Goal: Task Accomplishment & Management: Manage account settings

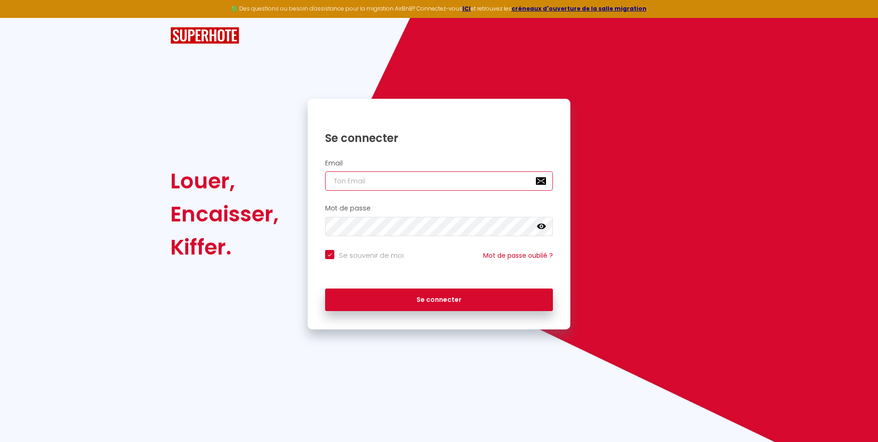
click at [349, 186] on input "email" at bounding box center [439, 180] width 228 height 19
type input "f"
checkbox input "true"
type input "fa"
checkbox input "true"
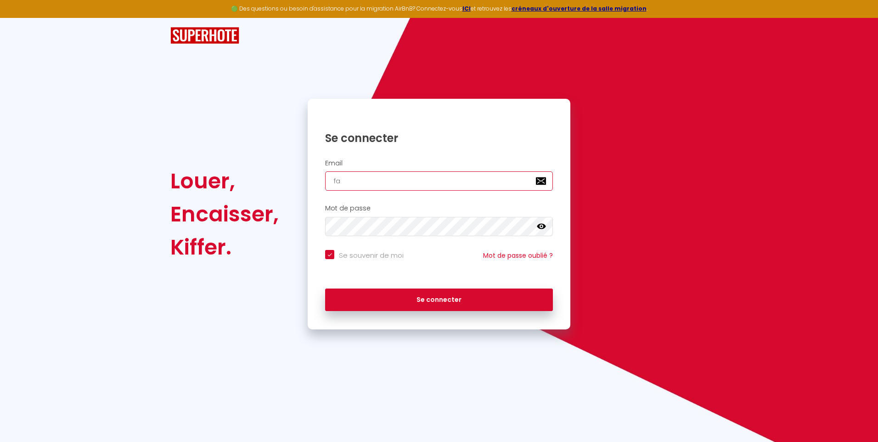
type input "fab"
checkbox input "true"
type input "fabr"
checkbox input "true"
type input "fabri"
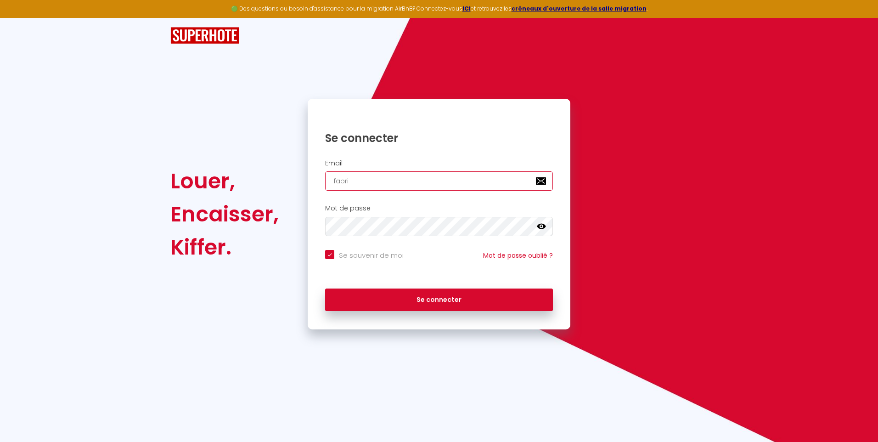
checkbox input "true"
type input "fabric"
checkbox input "true"
type input "fabrice"
checkbox input "true"
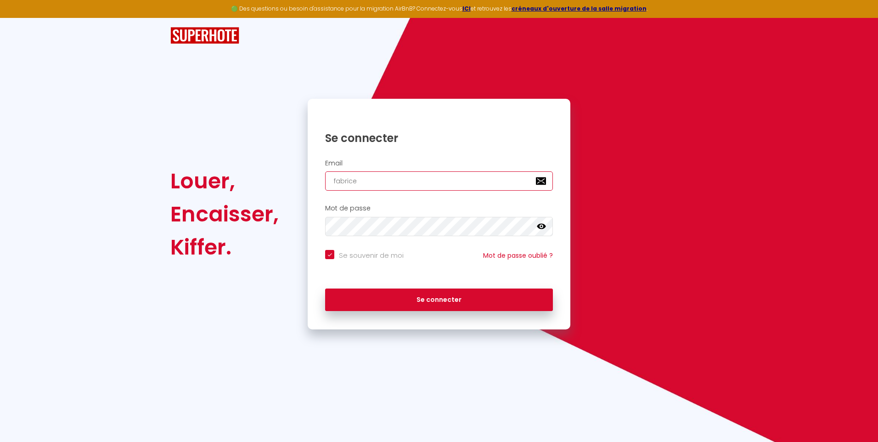
type input "fabrice"
click at [329, 257] on input "Se souvenir de moi" at bounding box center [364, 254] width 79 height 9
checkbox input "false"
click at [375, 181] on input "email" at bounding box center [439, 180] width 228 height 19
type input "fabricemystone@gmail.com"
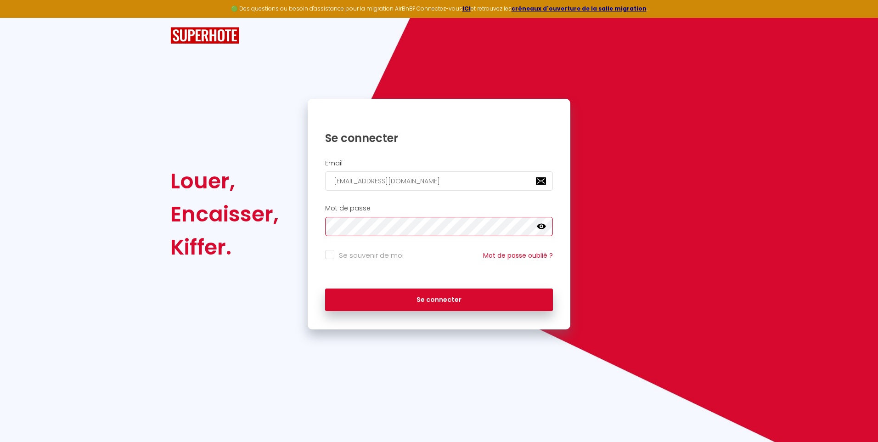
click at [325, 288] on button "Se connecter" at bounding box center [439, 299] width 228 height 23
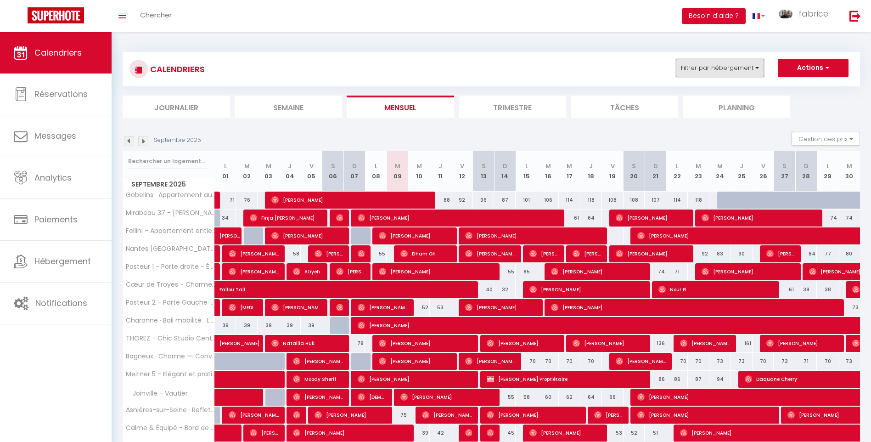
click at [723, 69] on button "Filtrer par hébergement" at bounding box center [720, 68] width 88 height 18
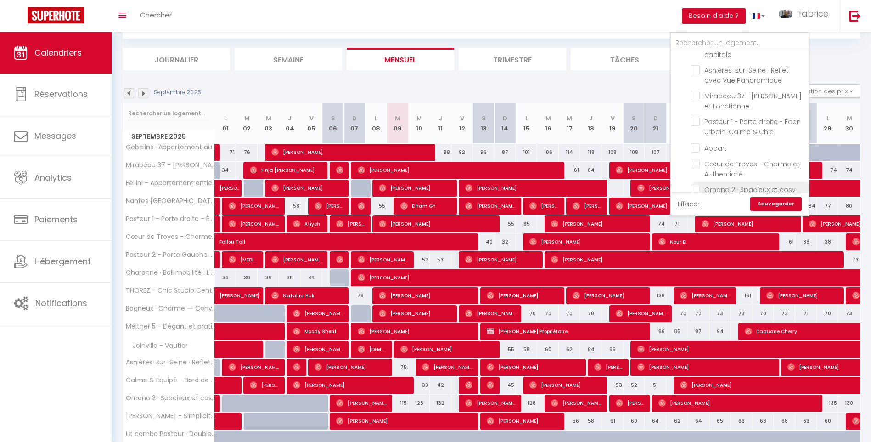
scroll to position [138, 0]
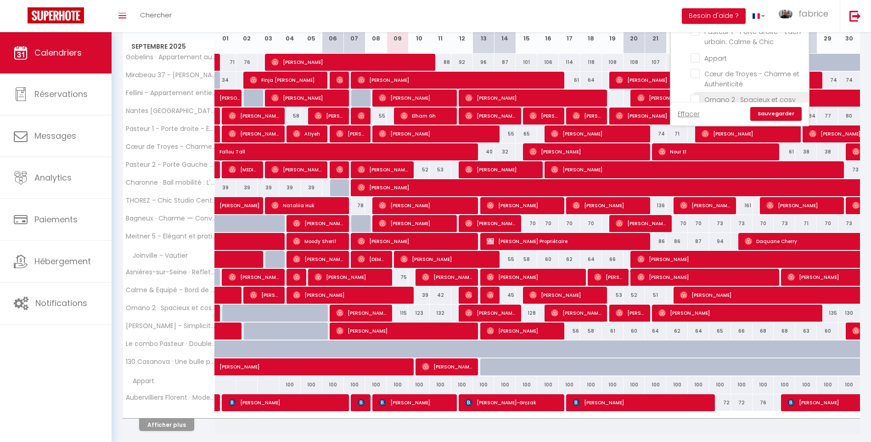
click at [694, 95] on input "Ornano 2 · Spacieux et cosy avec parking" at bounding box center [748, 99] width 115 height 9
checkbox input "true"
checkbox input "false"
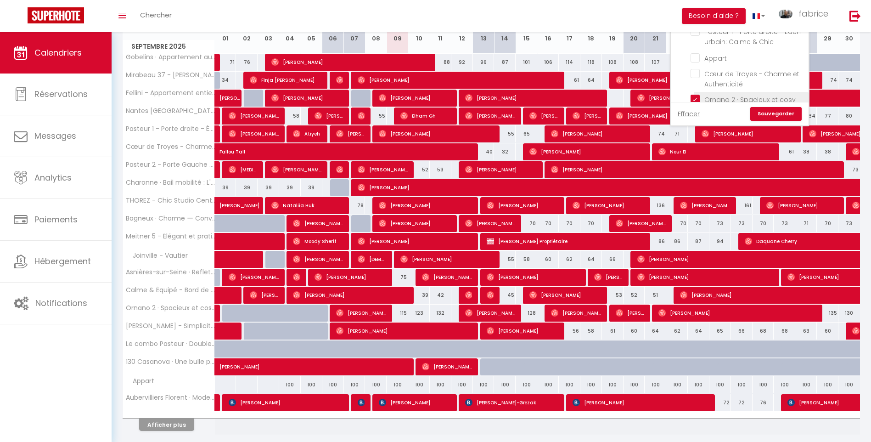
checkbox input "false"
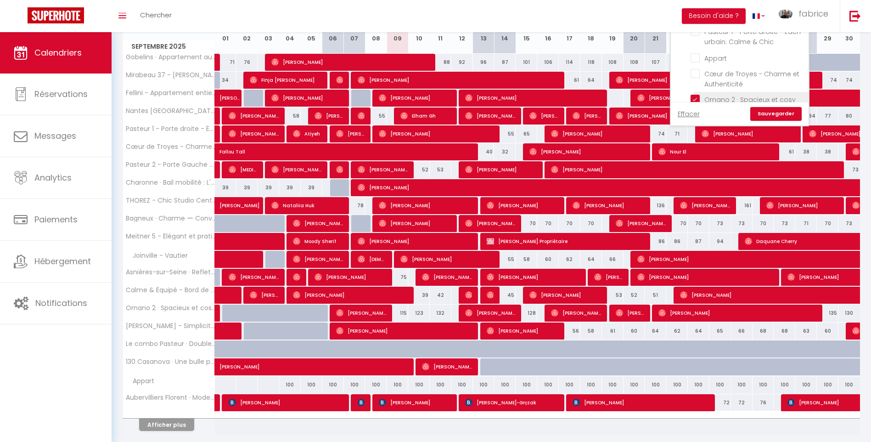
checkbox input "false"
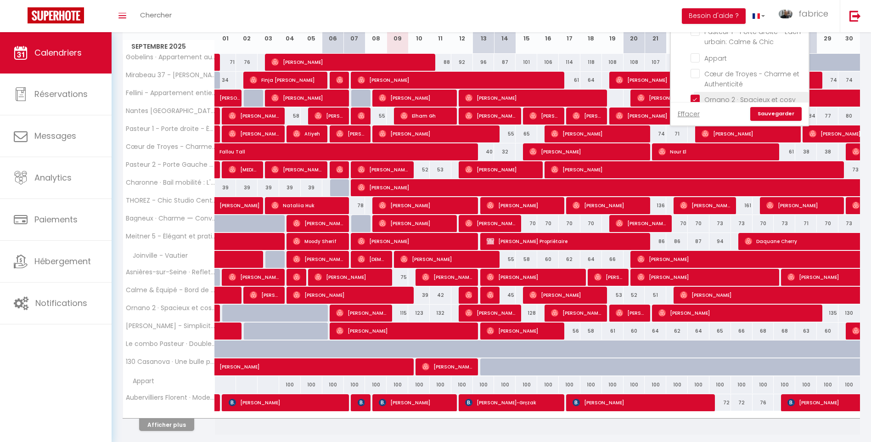
checkbox input "false"
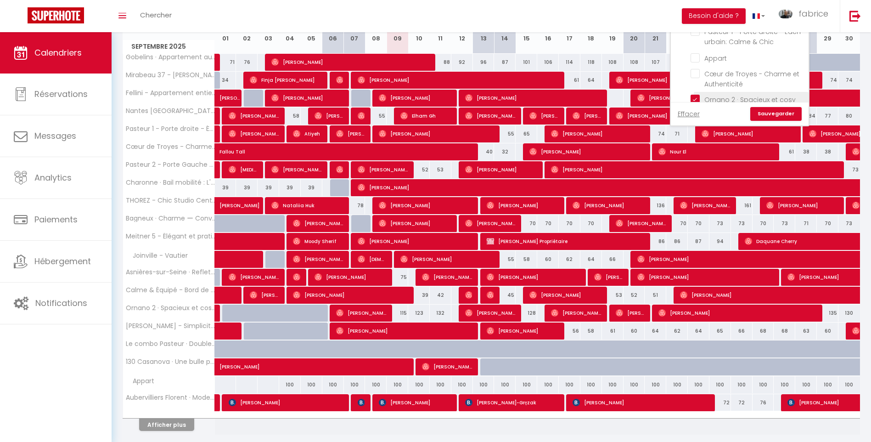
checkbox input "false"
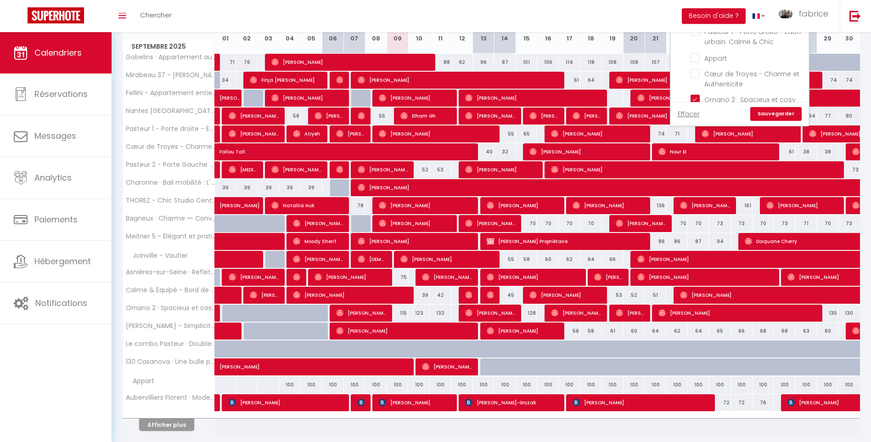
click at [781, 114] on link "Sauvegarder" at bounding box center [775, 114] width 51 height 14
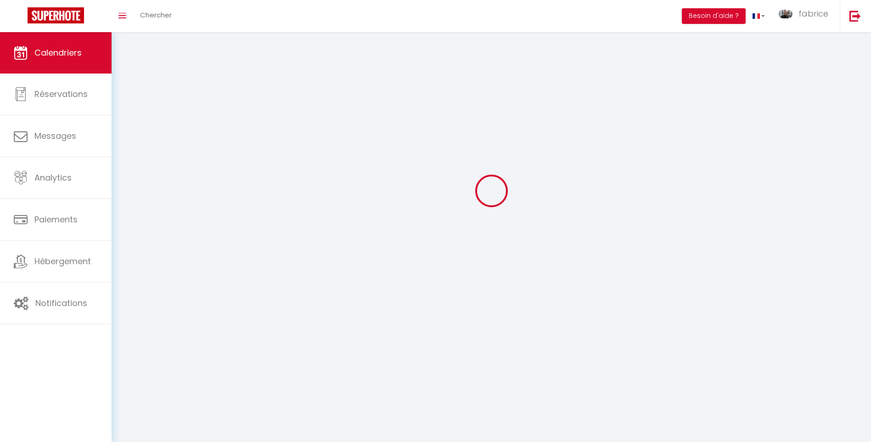
scroll to position [32, 0]
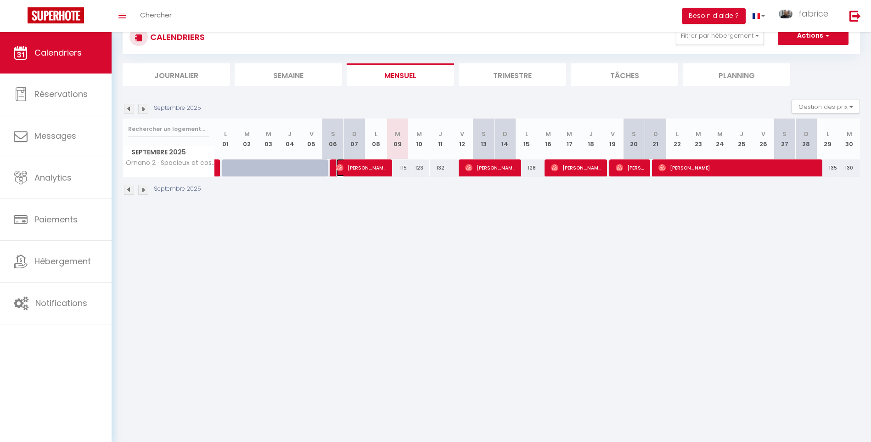
click at [351, 168] on span "Pauline Rowley" at bounding box center [361, 167] width 51 height 17
select select "OK"
select select "1"
select select "0"
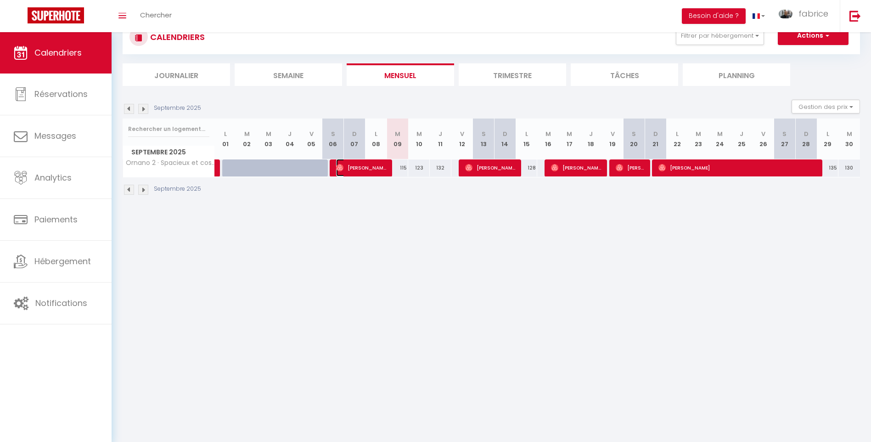
select select "1"
select select
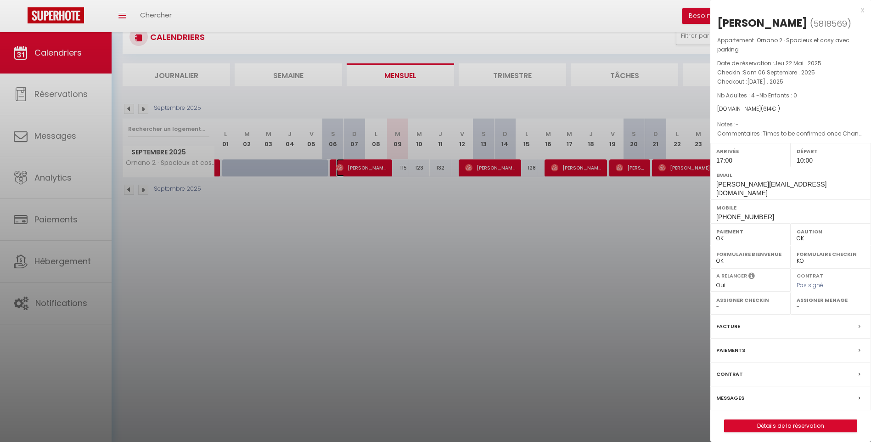
select select "10626"
select select "4258"
click at [51, 300] on div at bounding box center [435, 221] width 871 height 442
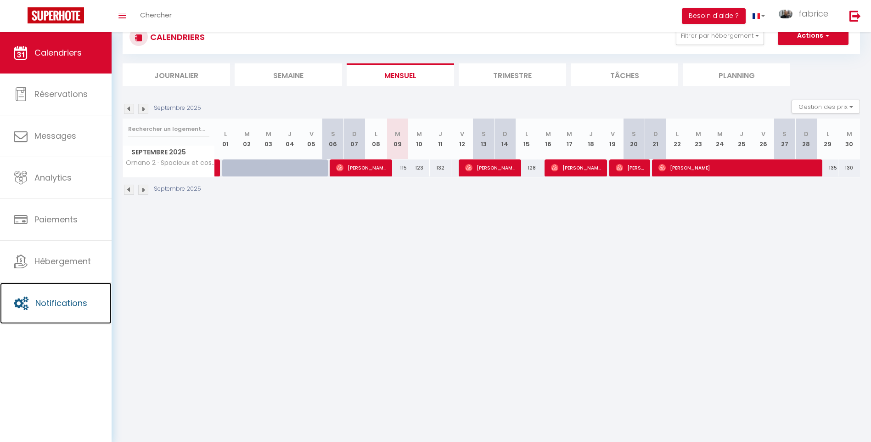
click at [51, 300] on span "Notifications" at bounding box center [61, 302] width 52 height 11
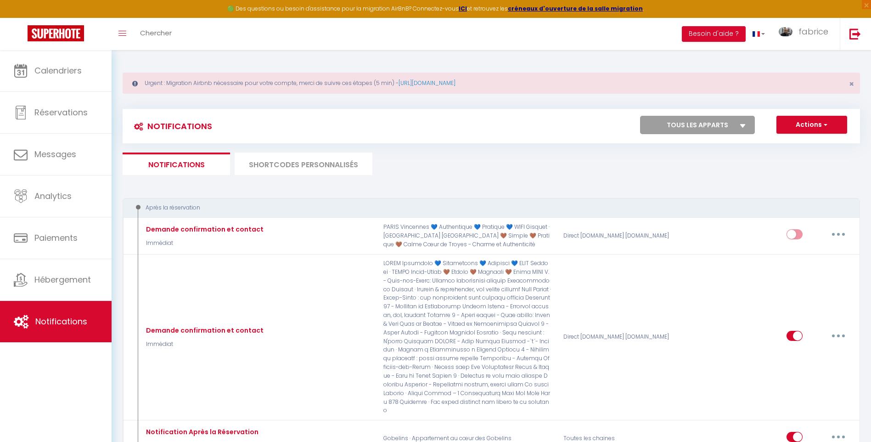
click at [730, 122] on select "Tous les apparts Aubervilliers Florent · Moderne & fonctionnel, une escale feut…" at bounding box center [697, 125] width 115 height 18
select select "55291"
click at [640, 116] on select "Tous les apparts Aubervilliers Florent · Moderne & fonctionnel, une escale feut…" at bounding box center [697, 125] width 115 height 18
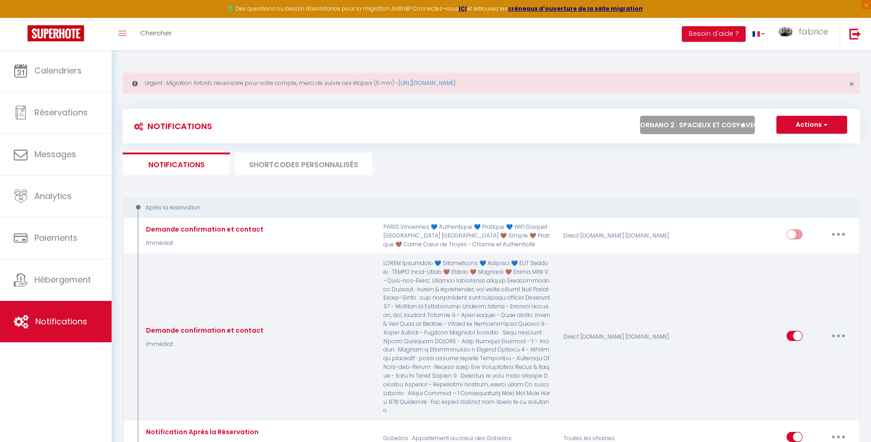
checkbox input "true"
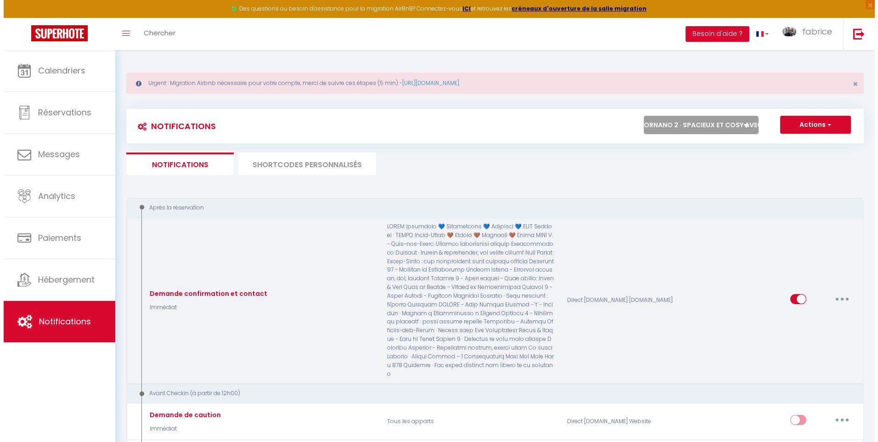
scroll to position [230, 0]
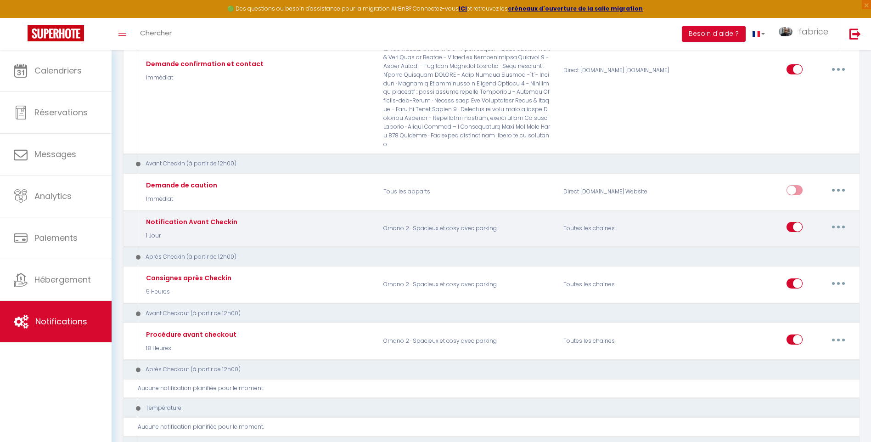
click at [833, 219] on button "button" at bounding box center [839, 226] width 26 height 15
click at [788, 240] on link "Editer" at bounding box center [815, 248] width 68 height 16
type input "Notification Avant Checkin"
select select "1 Jour"
select select
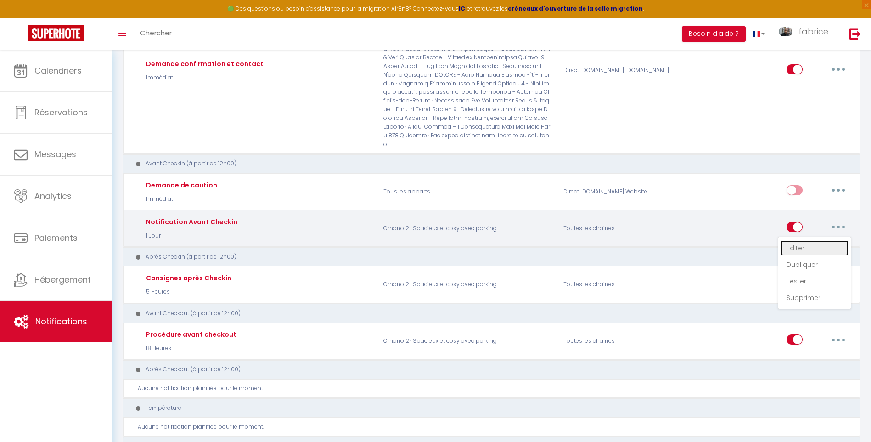
checkbox input "true"
checkbox input "false"
radio input "true"
type input "Procédure pour le checkin - [RENTAL:NAME]"
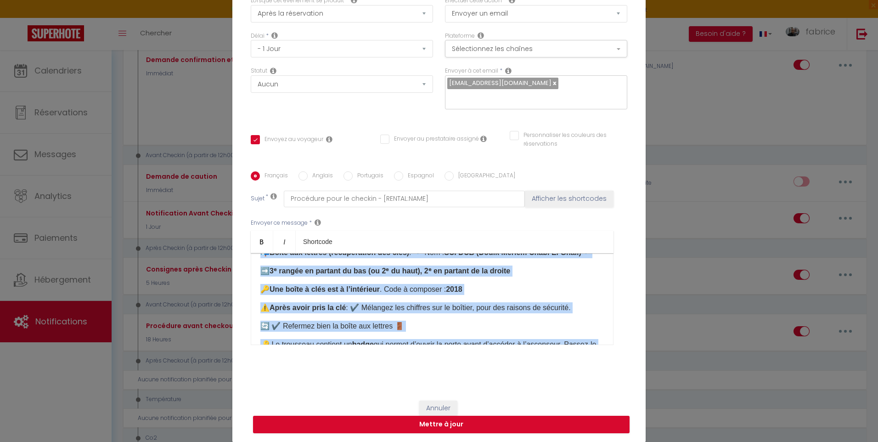
scroll to position [330, 0]
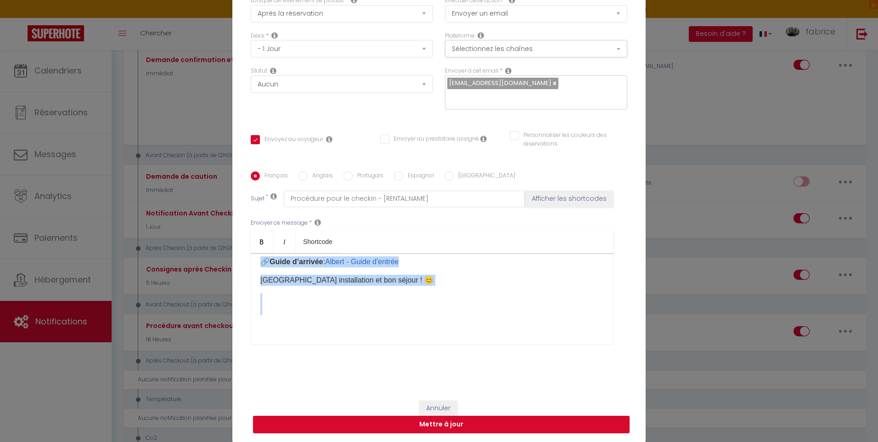
drag, startPoint x: 258, startPoint y: 268, endPoint x: 324, endPoint y: 379, distance: 129.3
click at [323, 389] on div "Titre * Notification Avant Checkin Pour cet hébergement Sélectionner les héberg…" at bounding box center [438, 171] width 413 height 439
copy div "Bonjour [GUEST:FIRST_NAME]​ Pour votre réservation [BOOKING:CHECKING] 📍 Adresse…"
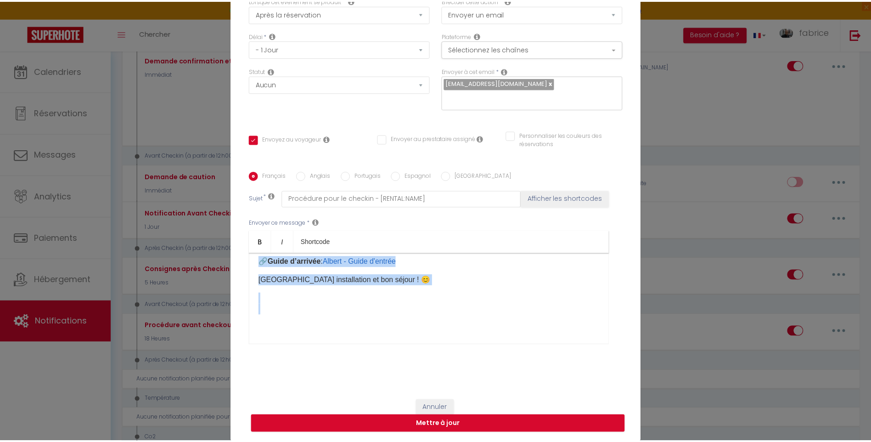
scroll to position [0, 0]
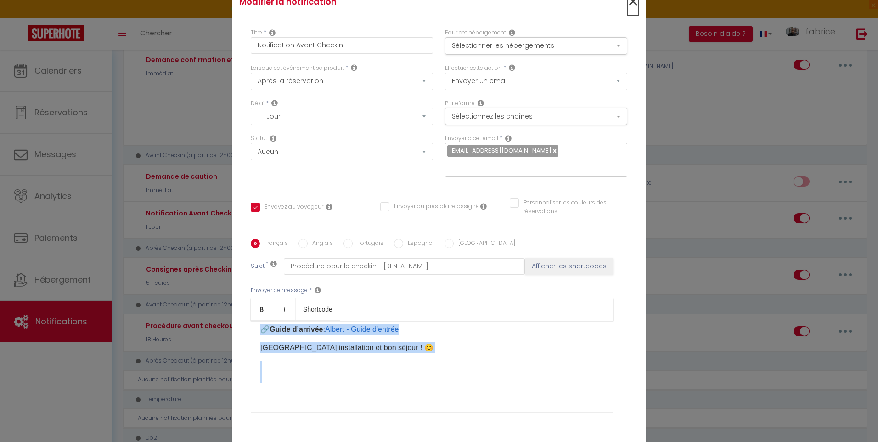
click at [630, 5] on span "×" at bounding box center [632, 2] width 11 height 28
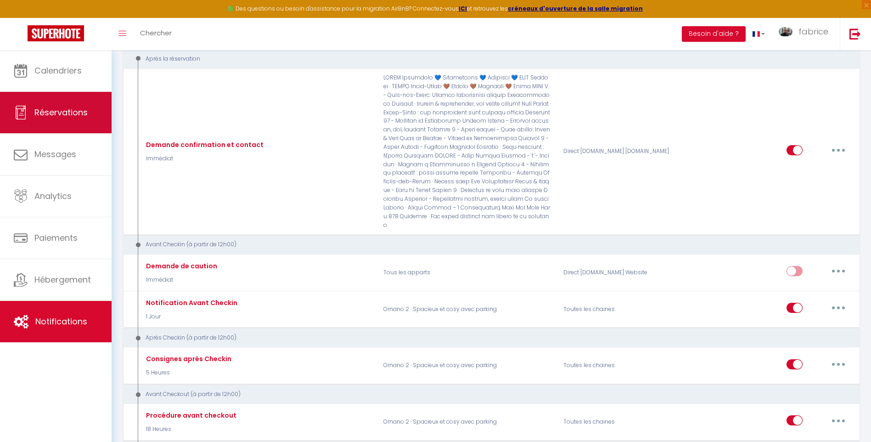
scroll to position [46, 0]
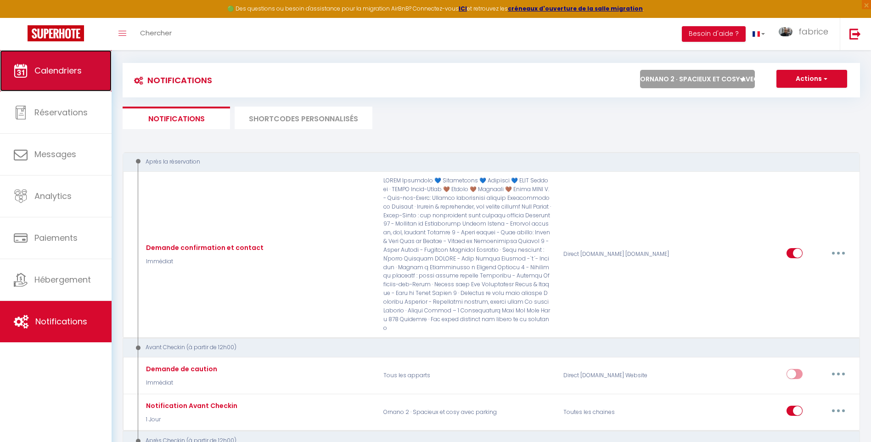
click at [56, 84] on link "Calendriers" at bounding box center [56, 70] width 112 height 41
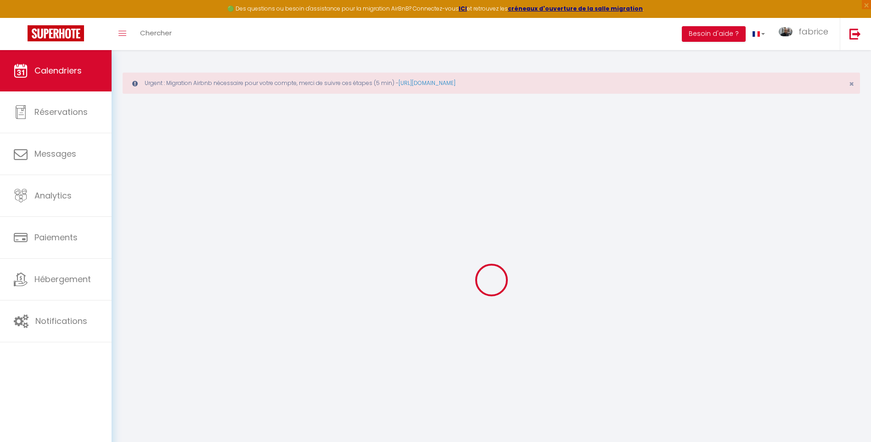
select select
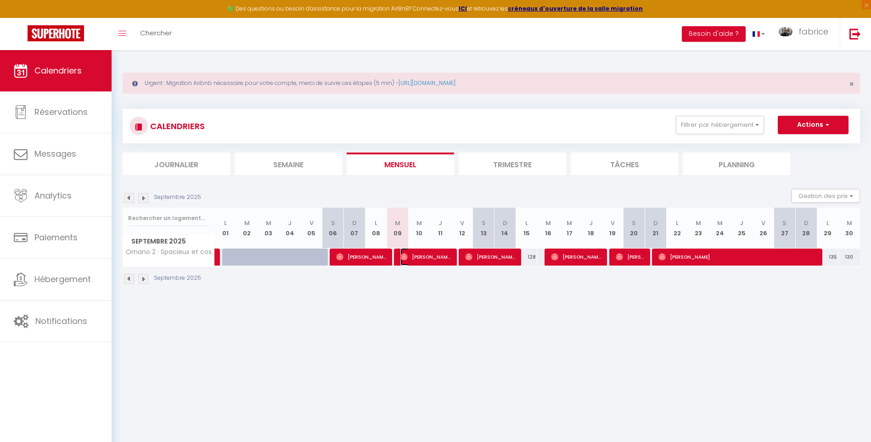
click at [413, 258] on span "Miguel Galindo" at bounding box center [425, 256] width 51 height 17
select select "OK"
select select "0"
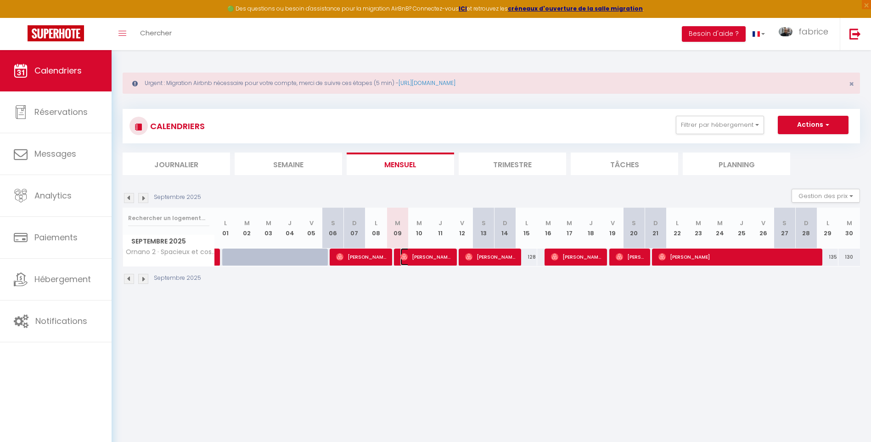
select select "1"
select select
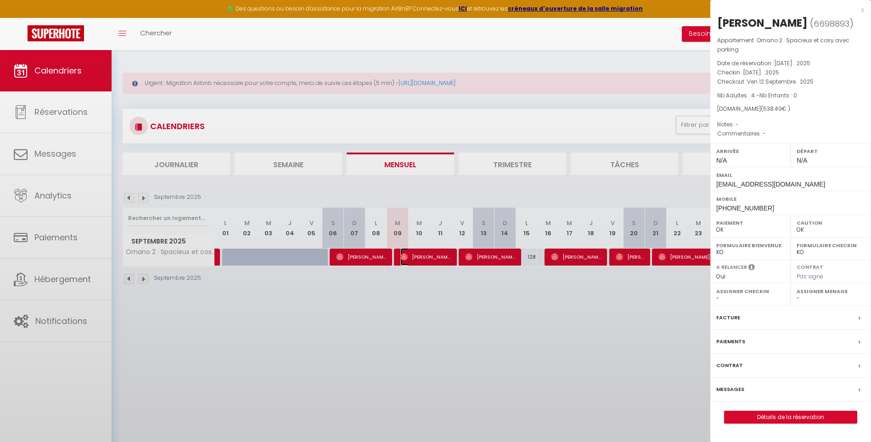
select select "10626"
select select "4258"
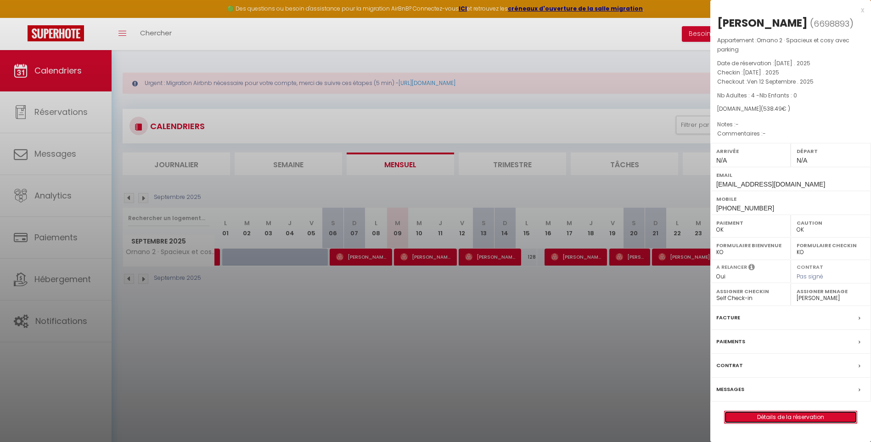
click at [783, 416] on link "Détails de la réservation" at bounding box center [791, 417] width 132 height 12
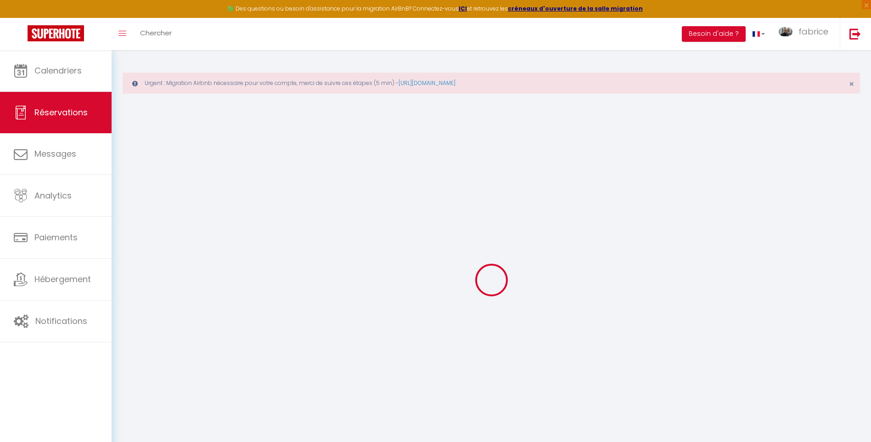
type input "Miguel"
type input "Galindo"
type input "wjt4tf9qad8fyi90v6fhr6qtsmzb@reply.superhote.com"
type input "+542920500408"
select select
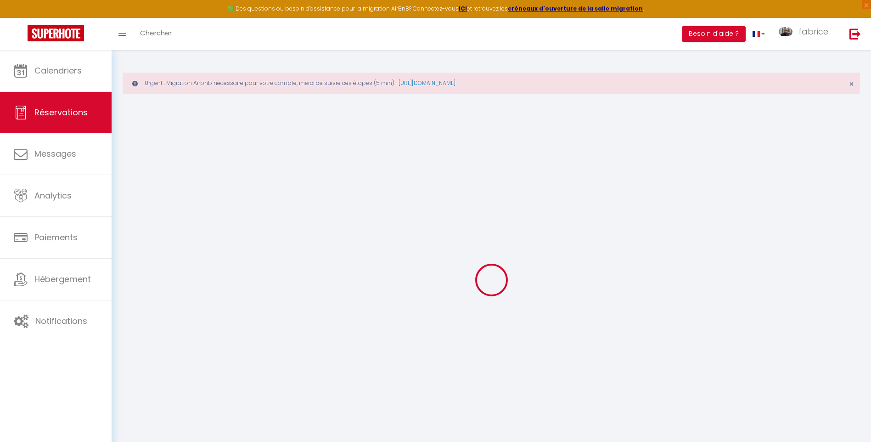
type input "17.16"
select select "55291"
select select "1"
select select
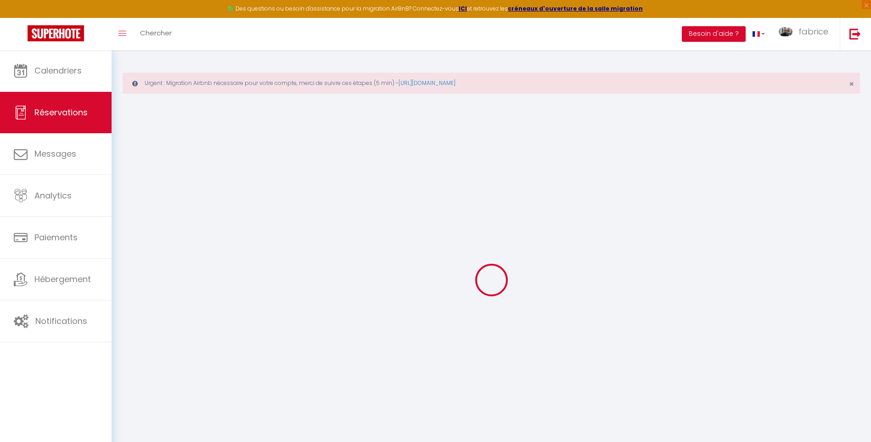
type input "4"
select select "12"
select select
type input "381.5"
checkbox input "false"
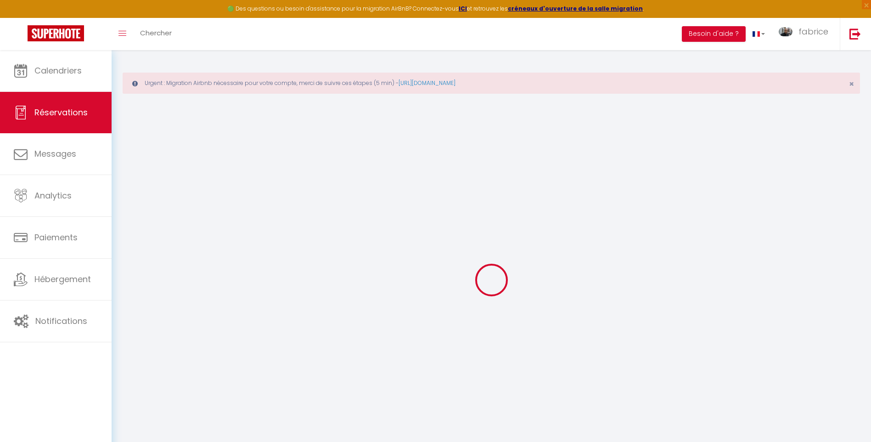
type input "0"
select select "1"
type input "95"
type input "0"
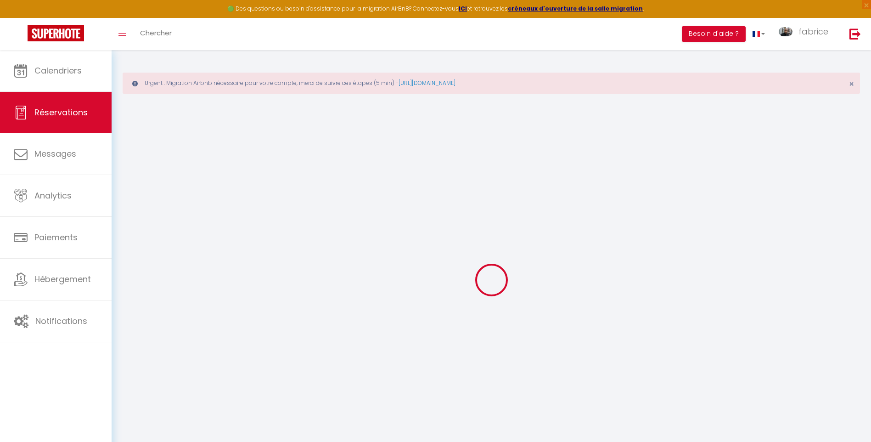
select select
select select "15"
checkbox input "false"
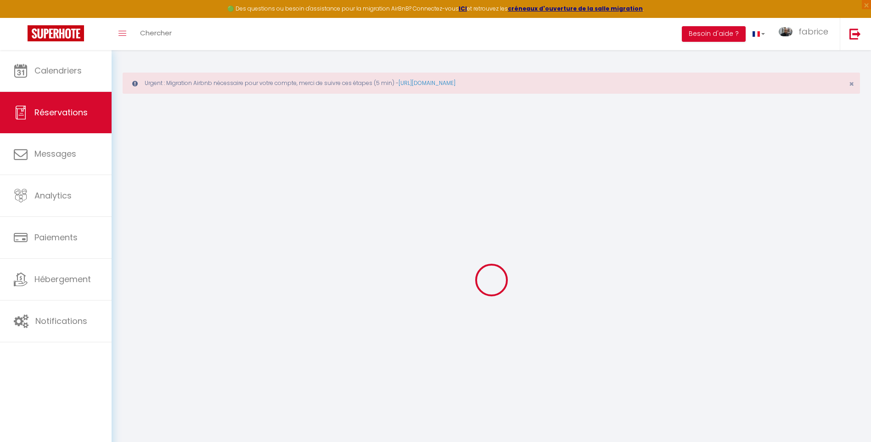
select select
checkbox input "false"
select select
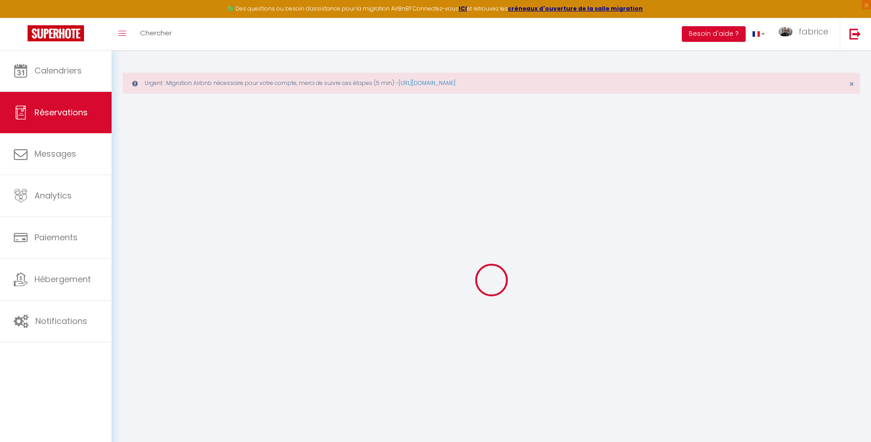
select select
checkbox input "false"
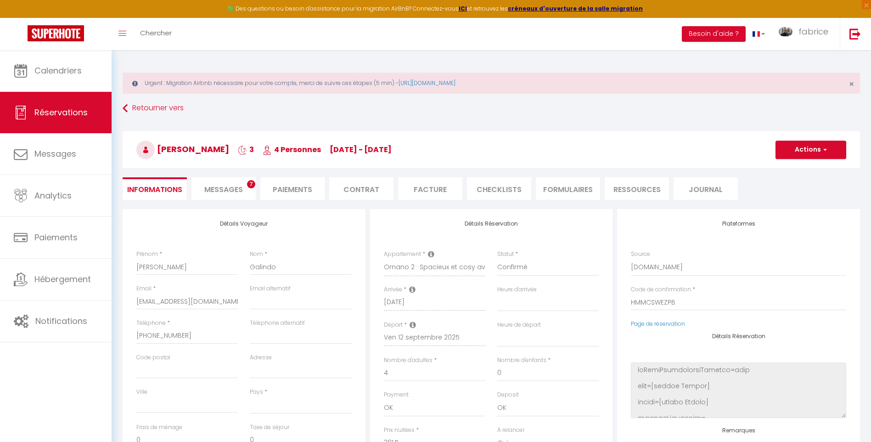
select select
type input "95"
type input "61.99"
select select
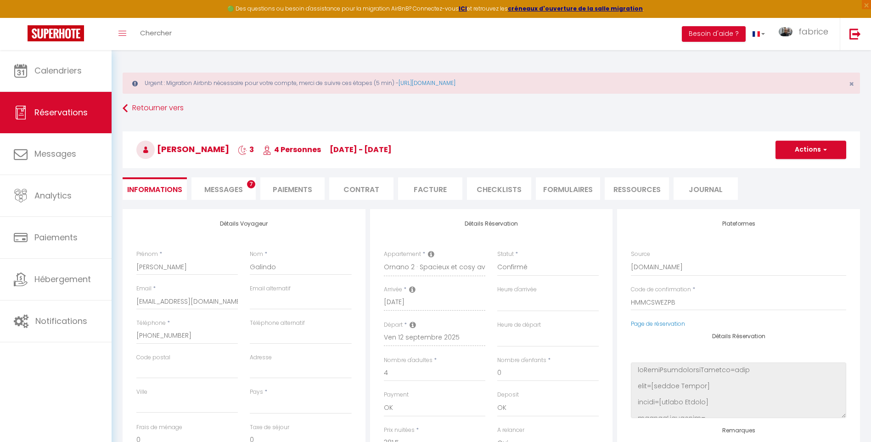
checkbox input "false"
select select
checkbox input "false"
select select
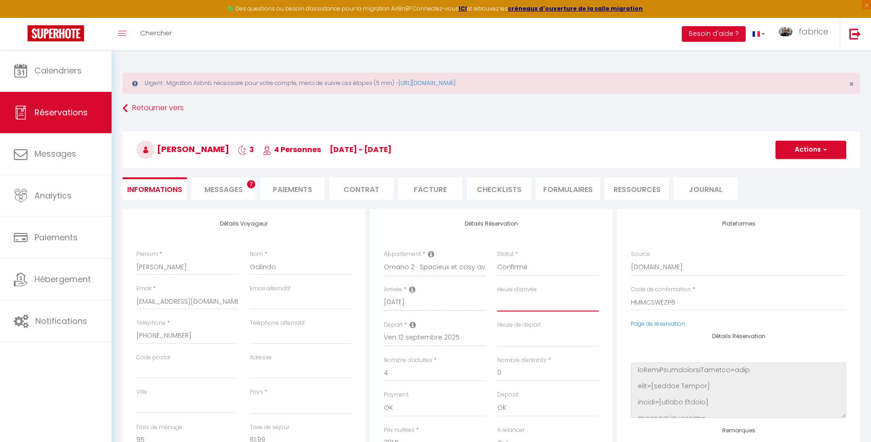
click at [512, 303] on select "00:00 00:30 01:00 01:30 02:00 02:30 03:00 03:30 04:00 04:30 05:00 05:30 06:00 0…" at bounding box center [547, 302] width 101 height 17
select select "21:00"
click at [497, 294] on select "00:00 00:30 01:00 01:30 02:00 02:30 03:00 03:30 04:00 04:30 05:00 05:30 06:00 0…" at bounding box center [547, 302] width 101 height 17
select select
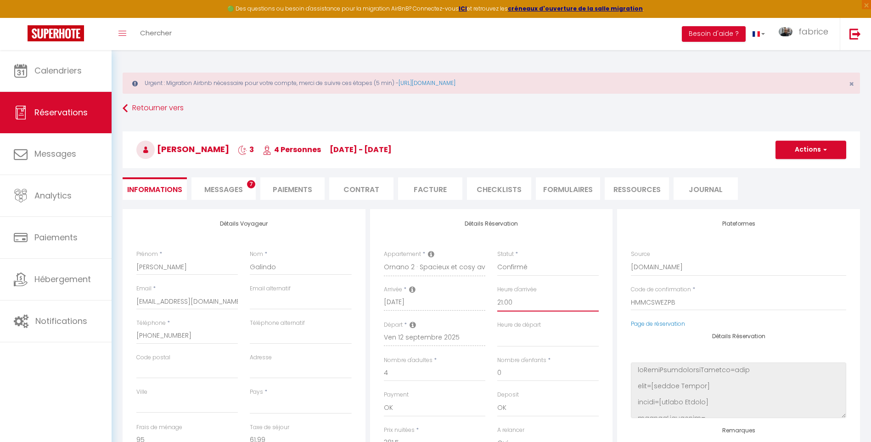
checkbox input "false"
click at [823, 150] on span "button" at bounding box center [824, 150] width 6 height 8
click at [807, 167] on link "Enregistrer" at bounding box center [801, 170] width 73 height 12
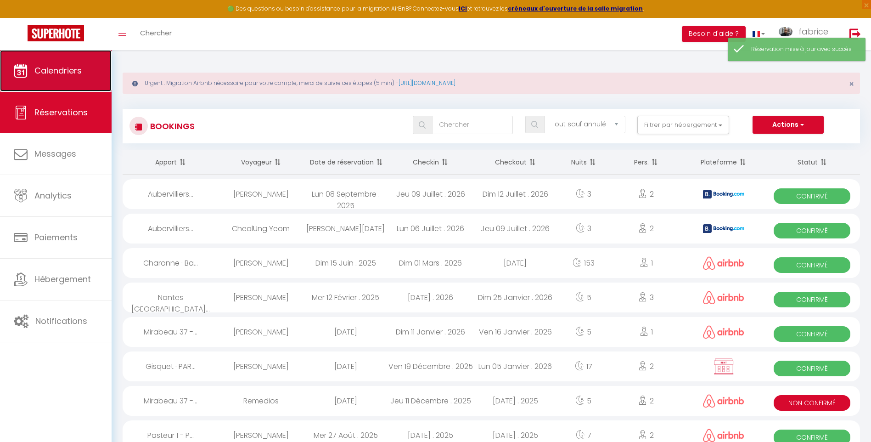
click at [23, 64] on icon at bounding box center [21, 71] width 14 height 14
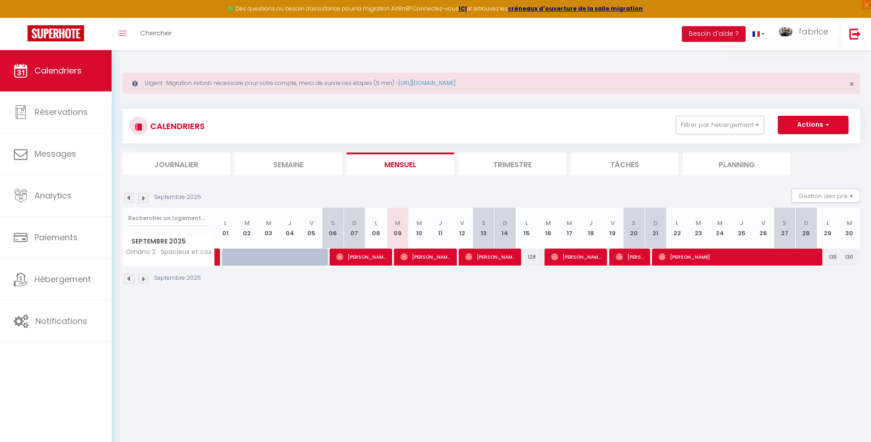
click at [508, 157] on li "Trimestre" at bounding box center [512, 163] width 107 height 22
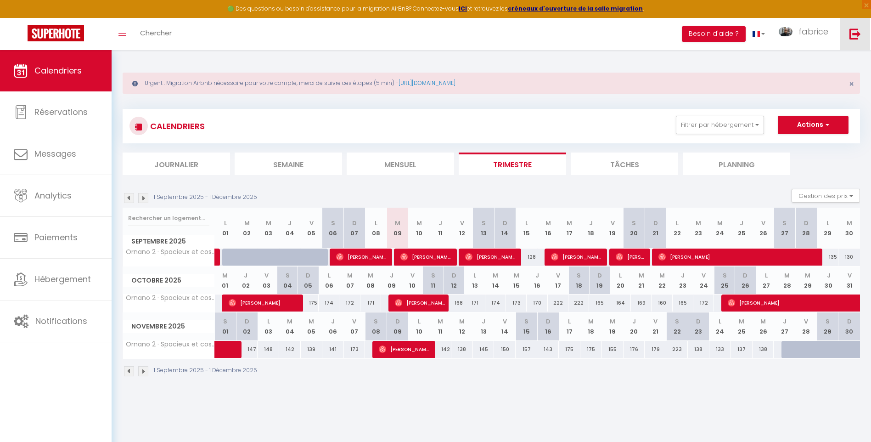
click at [855, 37] on img at bounding box center [854, 33] width 11 height 11
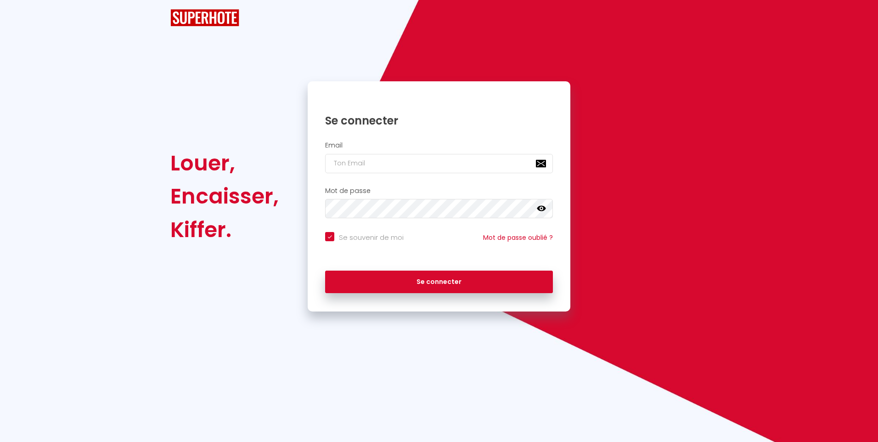
checkbox input "true"
